Goal: Task Accomplishment & Management: Manage account settings

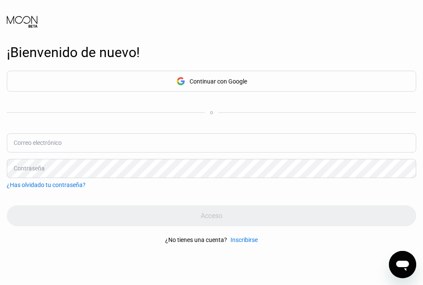
type input "[EMAIL_ADDRESS][DOMAIN_NAME]"
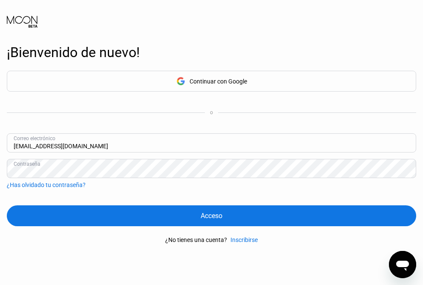
click at [108, 216] on div "Acceso" at bounding box center [211, 215] width 409 height 21
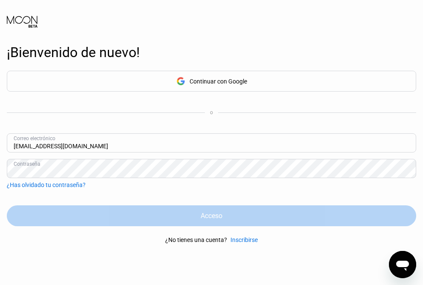
click at [217, 220] on div "Acceso" at bounding box center [212, 215] width 22 height 9
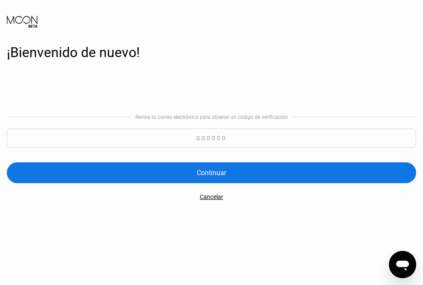
click at [219, 146] on input at bounding box center [211, 138] width 409 height 19
paste input "483021"
type input "483021"
click at [239, 173] on div "Continuar" at bounding box center [211, 172] width 409 height 21
